Goal: Information Seeking & Learning: Learn about a topic

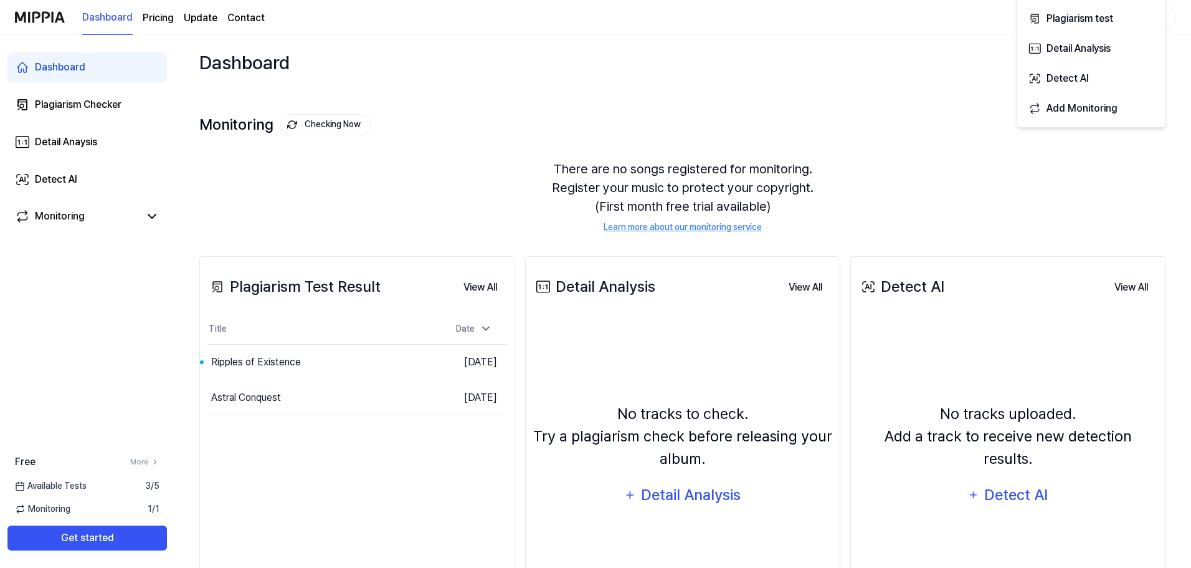
scroll to position [96, 0]
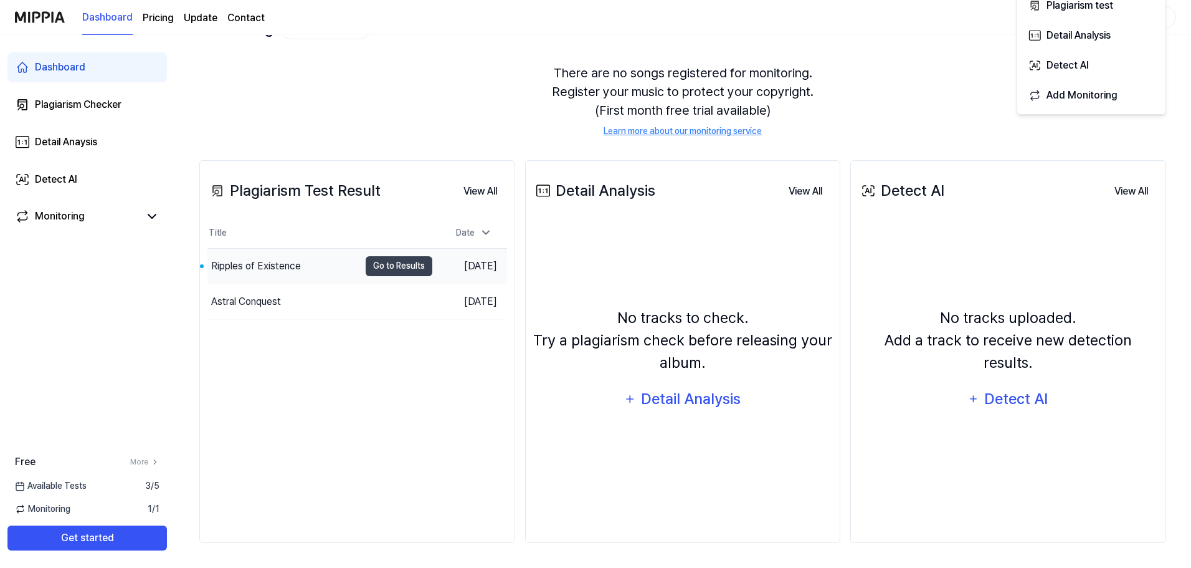
click at [321, 268] on div "Ripples of Existence" at bounding box center [283, 266] width 152 height 35
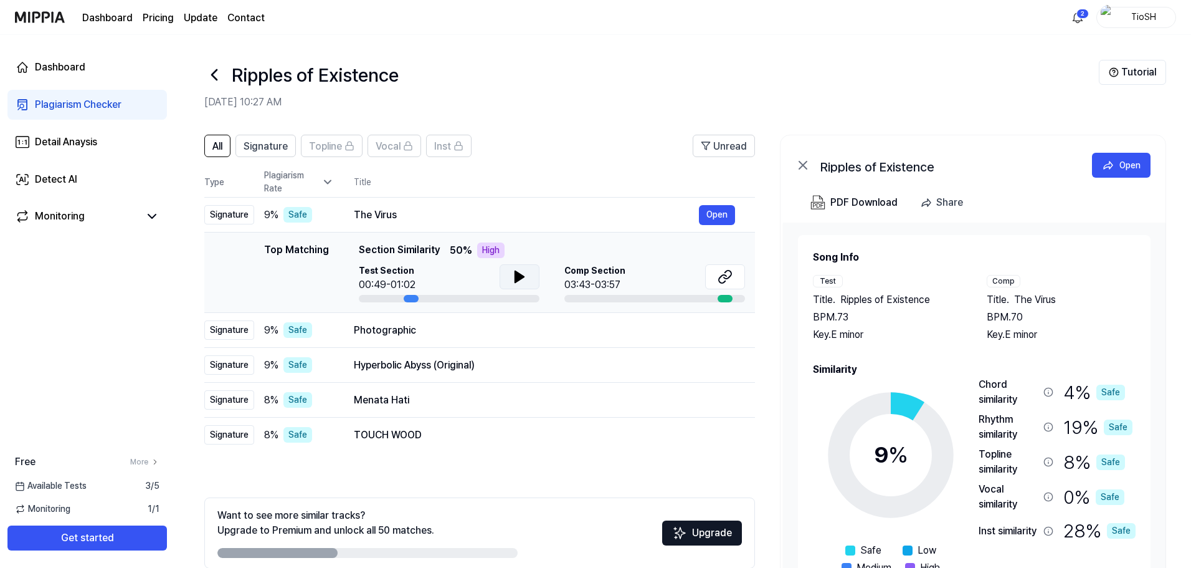
click at [515, 287] on button at bounding box center [520, 276] width 40 height 25
click at [734, 285] on button at bounding box center [725, 276] width 40 height 25
click at [582, 329] on div "Photographic" at bounding box center [526, 330] width 345 height 15
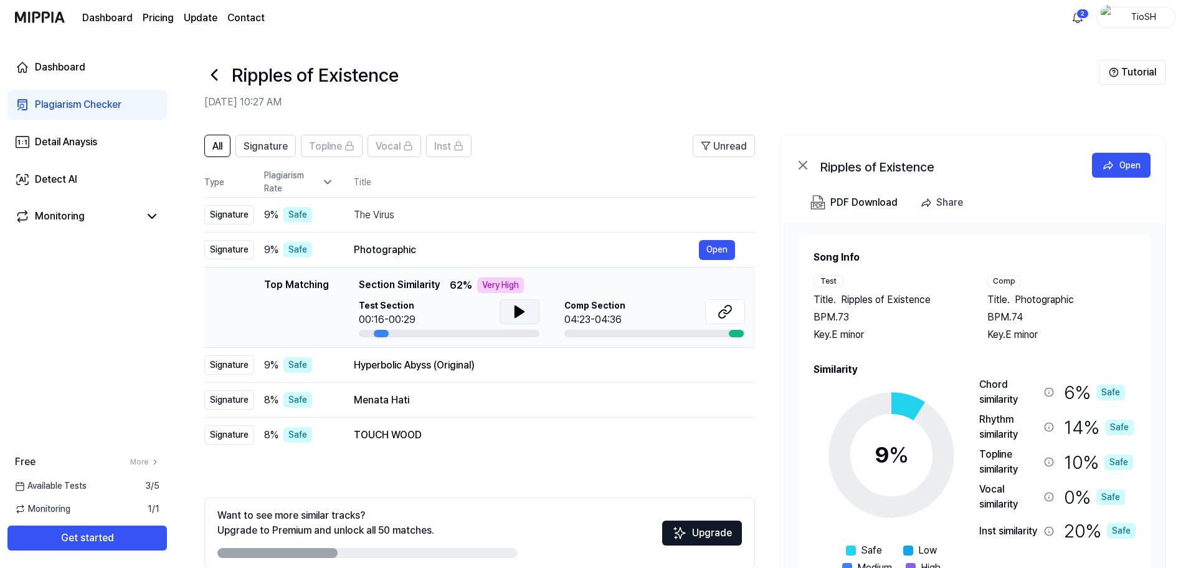
click at [512, 309] on icon at bounding box center [519, 311] width 15 height 15
click at [591, 105] on h2 "[DATE] 10:27 AM" at bounding box center [651, 102] width 895 height 15
click at [525, 317] on icon at bounding box center [519, 311] width 15 height 15
click at [530, 311] on button at bounding box center [520, 311] width 40 height 25
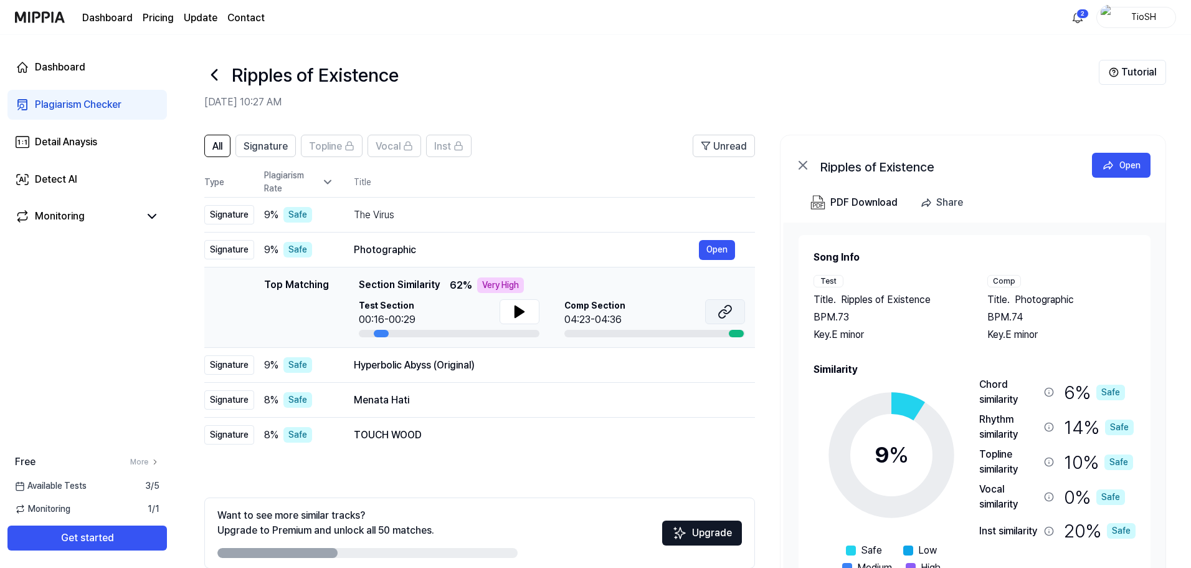
click at [714, 316] on button at bounding box center [725, 311] width 40 height 25
click at [439, 365] on div "Hyperbolic Abyss (Original)" at bounding box center [526, 365] width 345 height 15
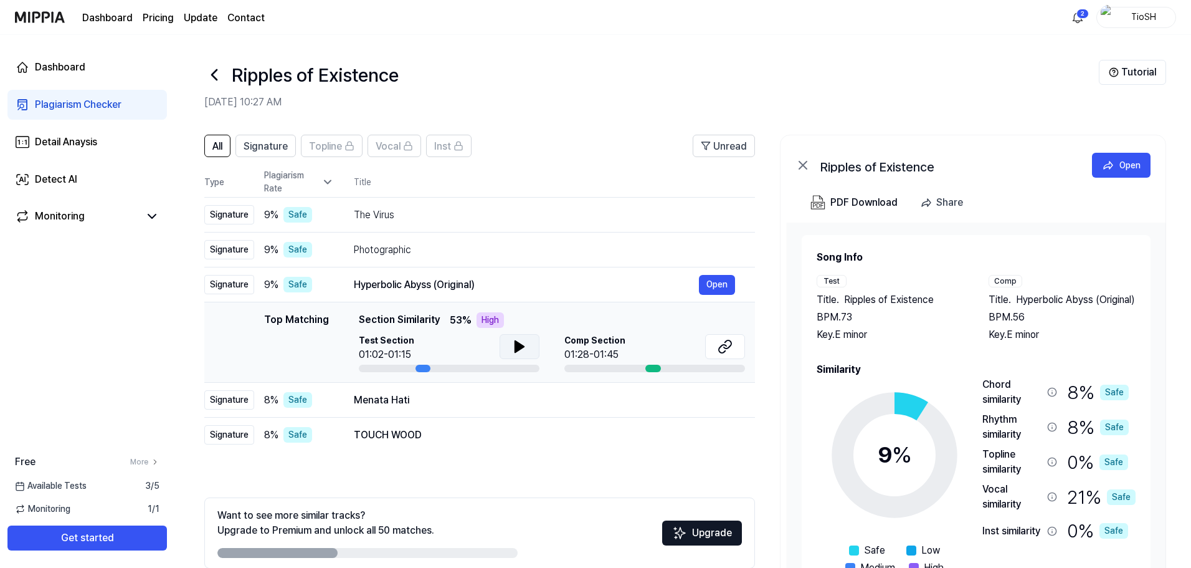
click at [510, 343] on button at bounding box center [520, 346] width 40 height 25
drag, startPoint x: 516, startPoint y: 345, endPoint x: 634, endPoint y: 341, distance: 117.8
click at [516, 345] on icon at bounding box center [517, 346] width 2 height 10
click at [721, 346] on icon at bounding box center [722, 349] width 7 height 8
click at [440, 405] on div "Menata Hati" at bounding box center [526, 399] width 345 height 15
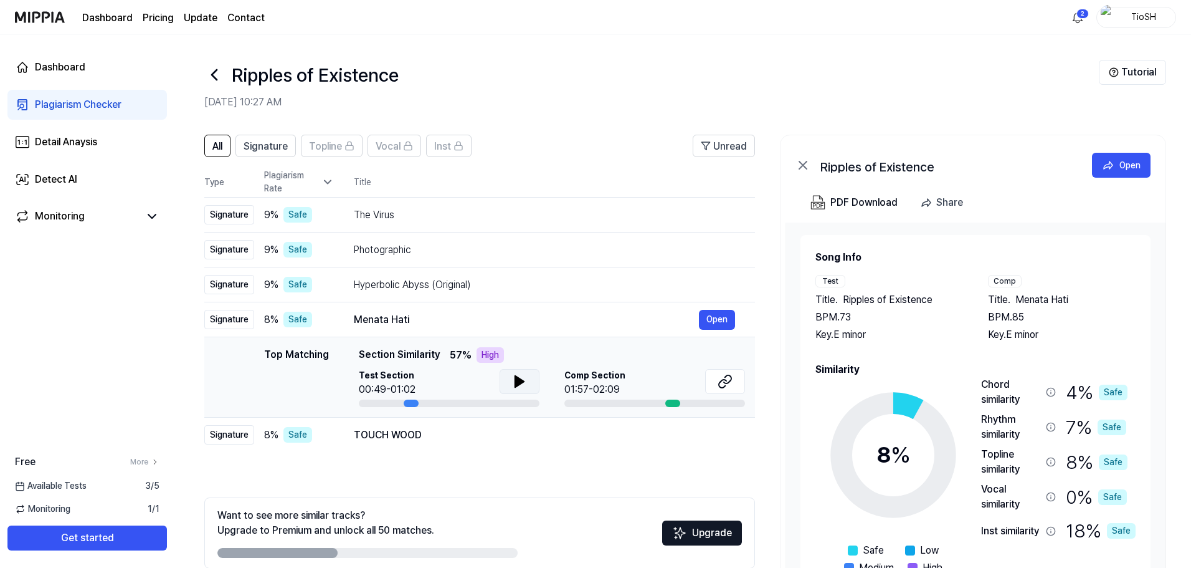
click at [510, 386] on button at bounding box center [520, 381] width 40 height 25
click at [531, 381] on button at bounding box center [520, 381] width 40 height 25
click at [718, 389] on button at bounding box center [725, 381] width 40 height 25
click at [452, 427] on div "TOUCH WOOD" at bounding box center [526, 434] width 345 height 15
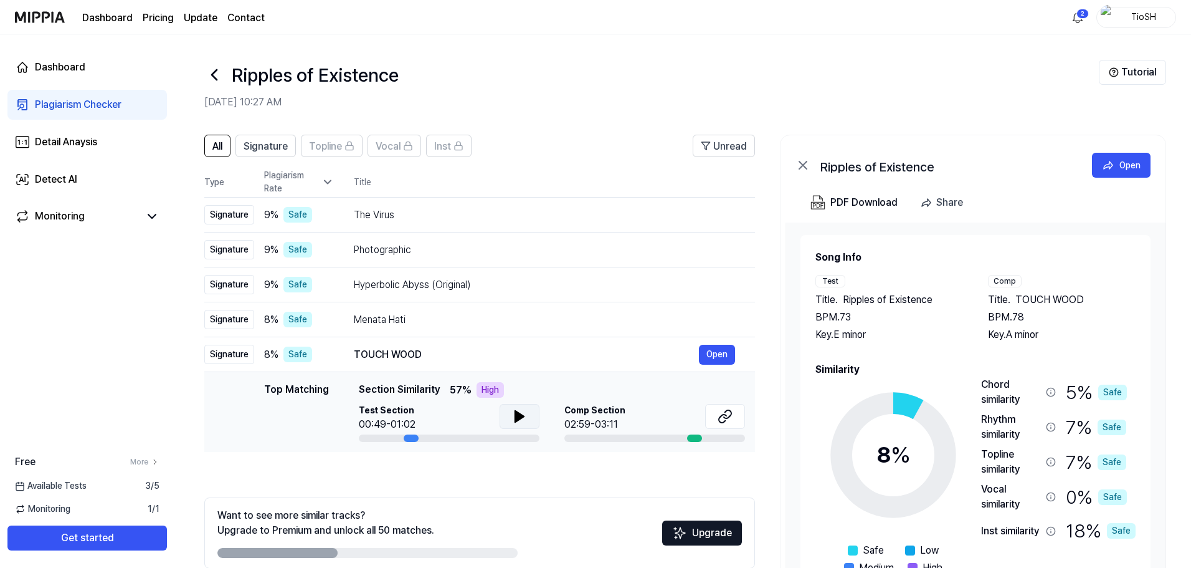
click at [515, 416] on icon at bounding box center [519, 416] width 9 height 11
click at [521, 423] on icon at bounding box center [519, 416] width 15 height 15
click at [718, 421] on icon at bounding box center [725, 416] width 15 height 15
click at [526, 426] on button at bounding box center [520, 416] width 40 height 25
